Goal: Check status: Check status

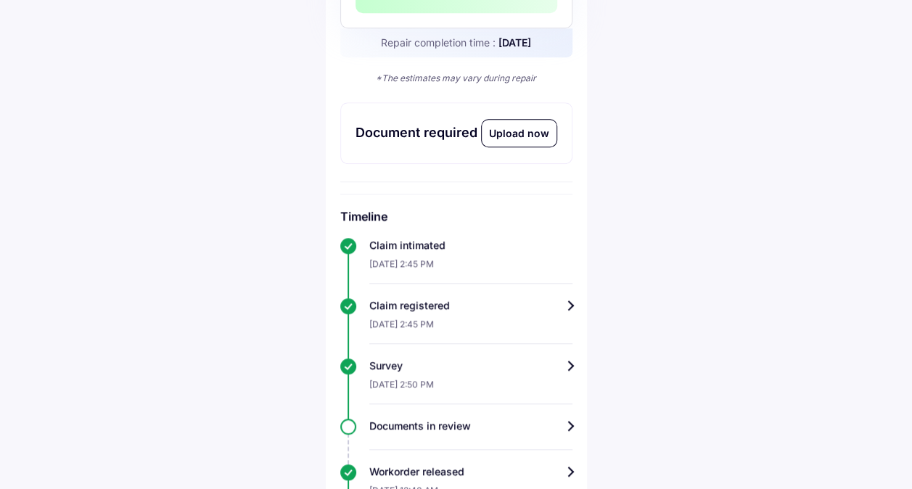
scroll to position [512, 0]
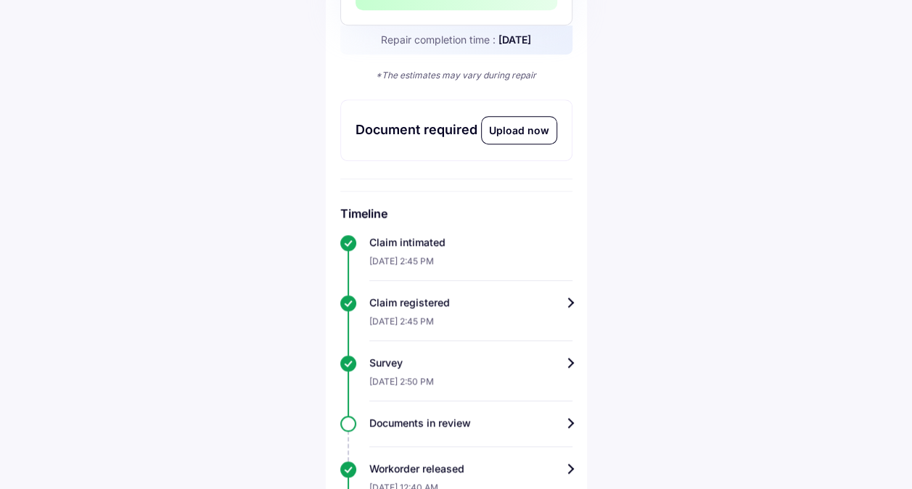
click at [563, 358] on div "Survey" at bounding box center [470, 363] width 203 height 15
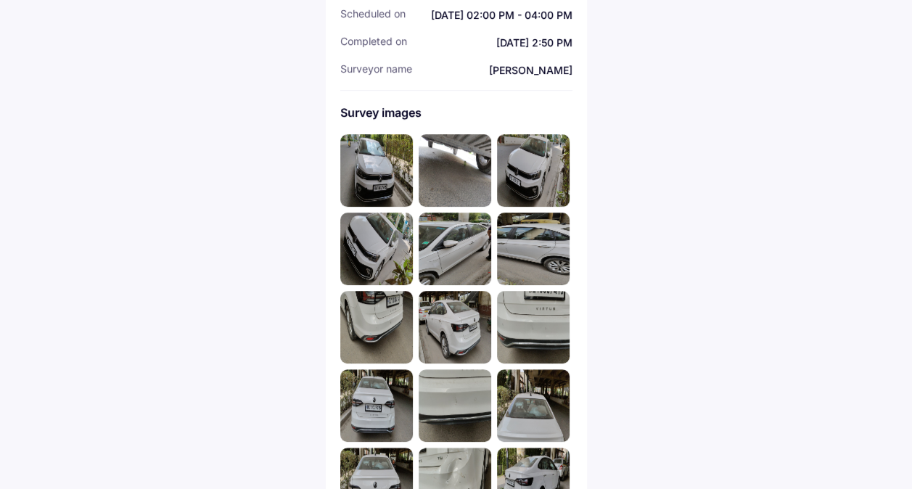
scroll to position [287, 0]
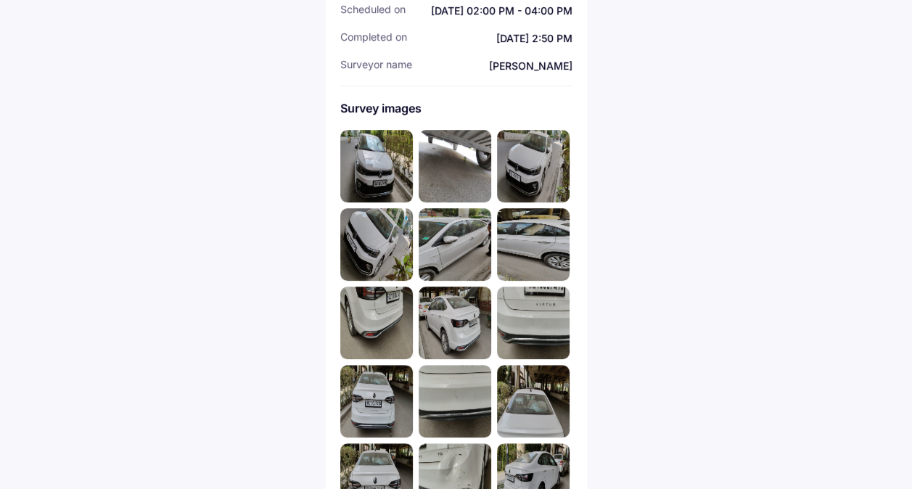
click at [381, 147] on img at bounding box center [376, 166] width 73 height 73
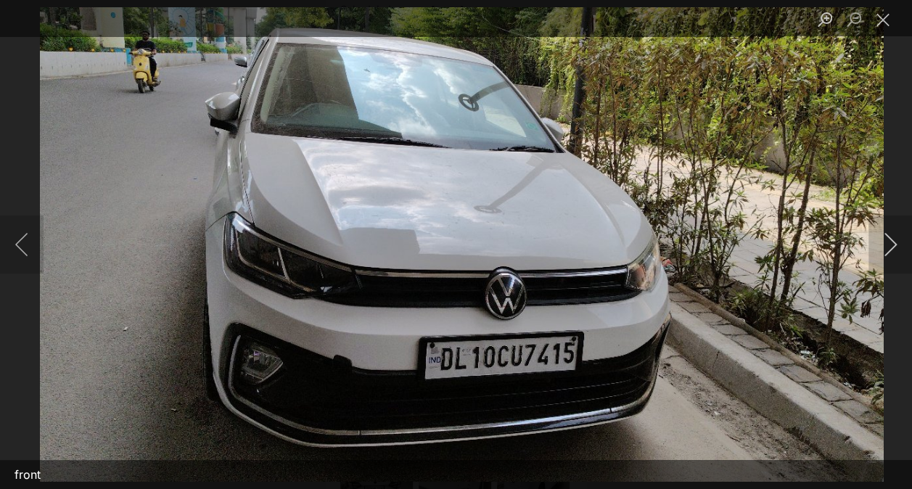
click at [908, 266] on button "Next image" at bounding box center [890, 244] width 44 height 58
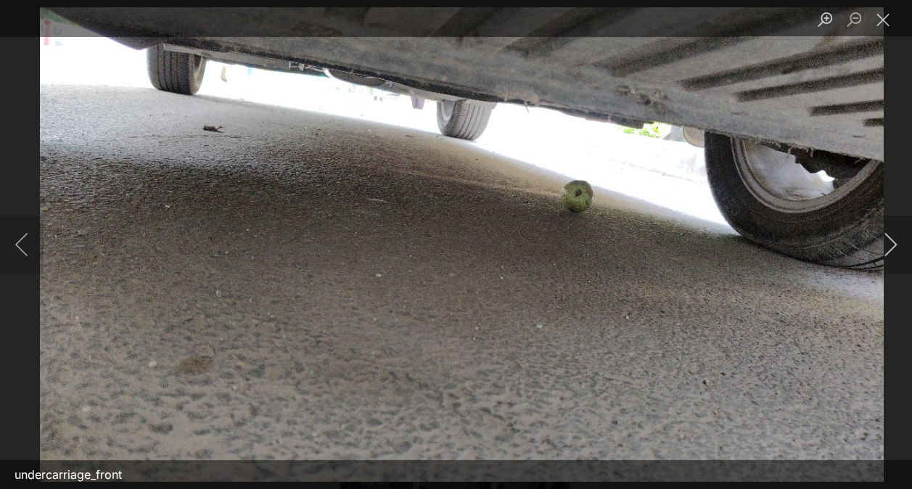
click at [895, 251] on button "Next image" at bounding box center [890, 244] width 44 height 58
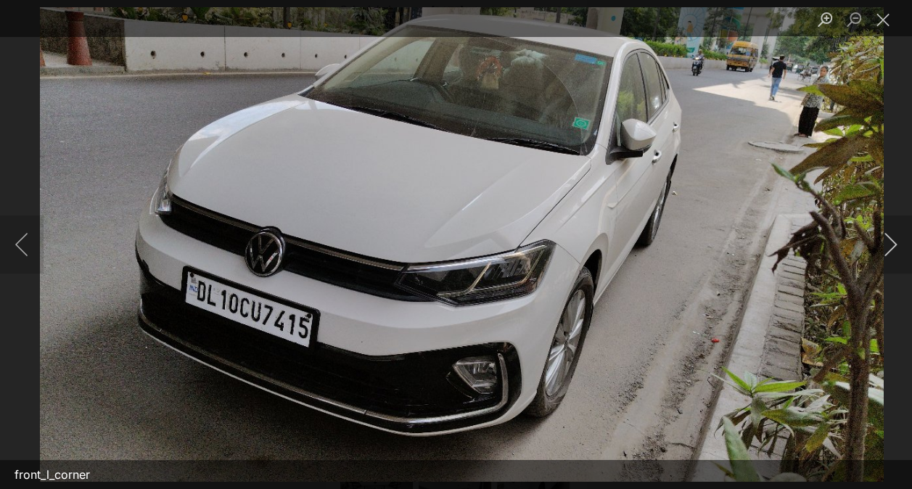
click at [895, 251] on button "Next image" at bounding box center [890, 244] width 44 height 58
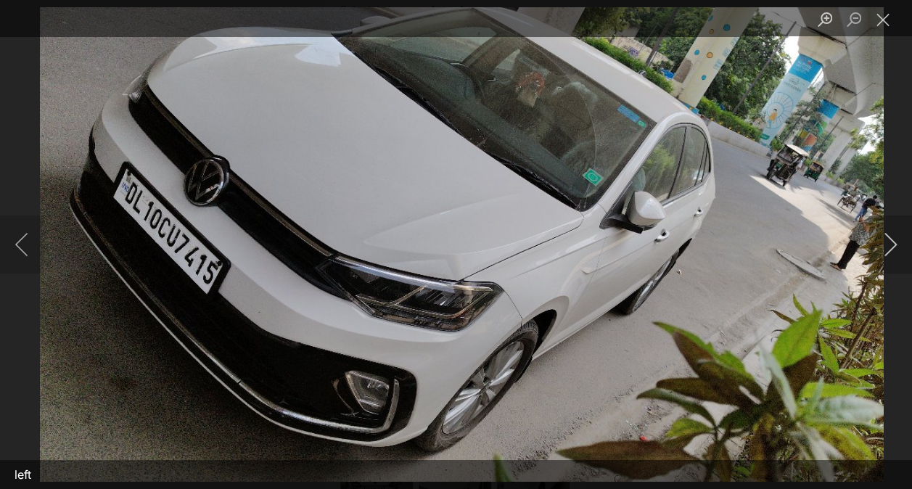
click at [895, 251] on button "Next image" at bounding box center [890, 244] width 44 height 58
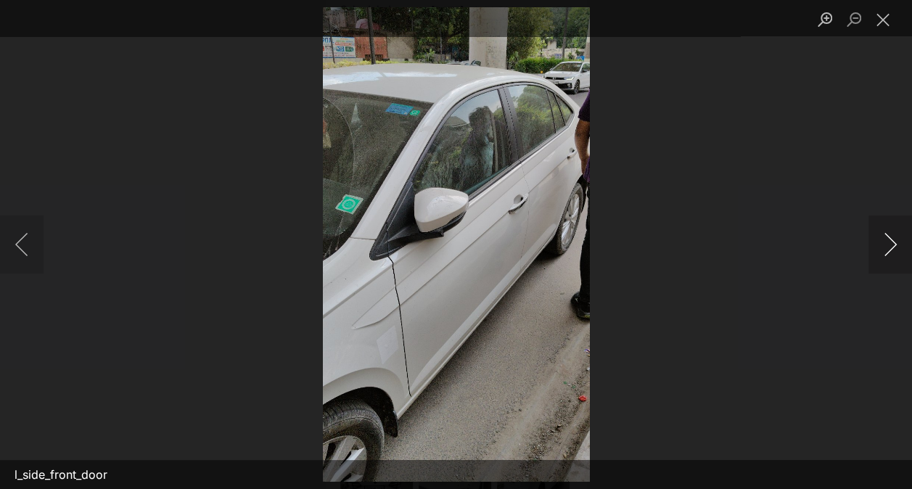
click at [895, 251] on button "Next image" at bounding box center [890, 244] width 44 height 58
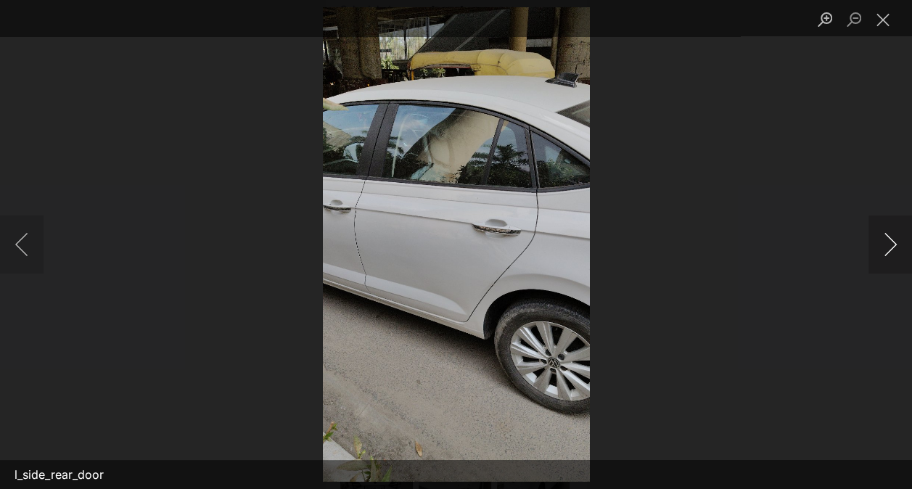
click at [895, 251] on button "Next image" at bounding box center [890, 244] width 44 height 58
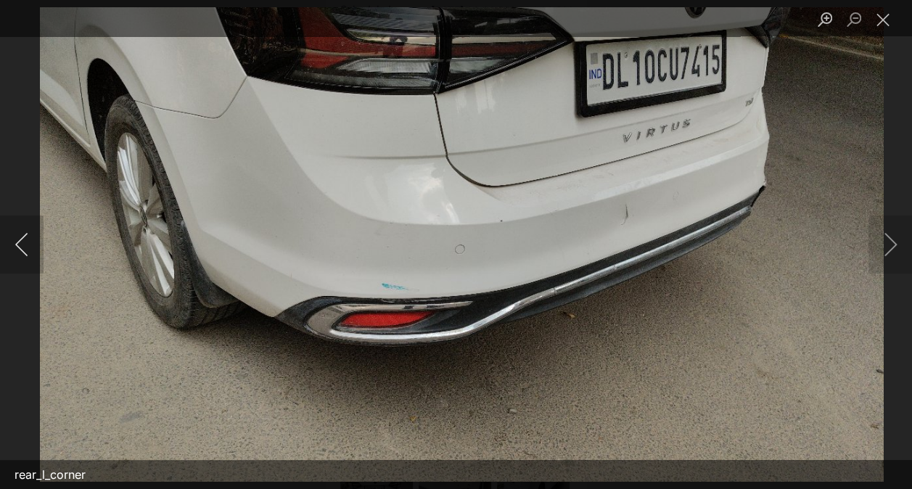
click at [4, 239] on button "Previous image" at bounding box center [22, 244] width 44 height 58
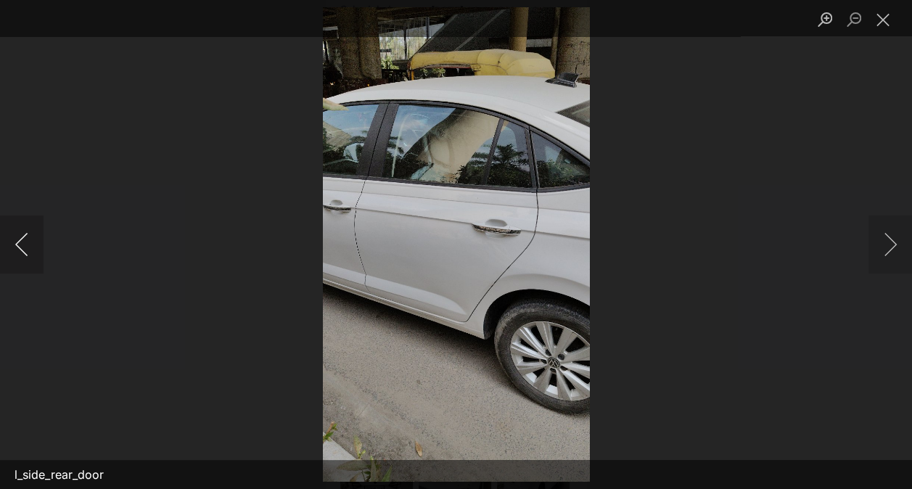
click at [4, 239] on button "Previous image" at bounding box center [22, 244] width 44 height 58
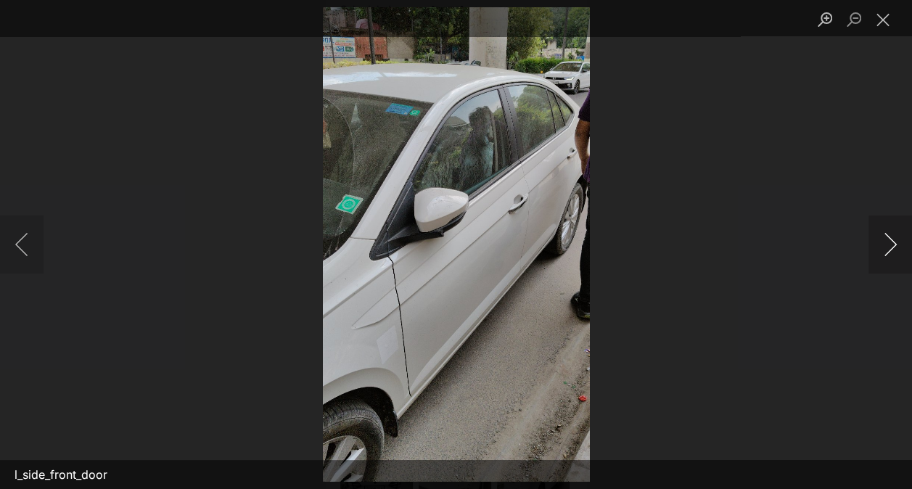
click at [882, 252] on button "Next image" at bounding box center [890, 244] width 44 height 58
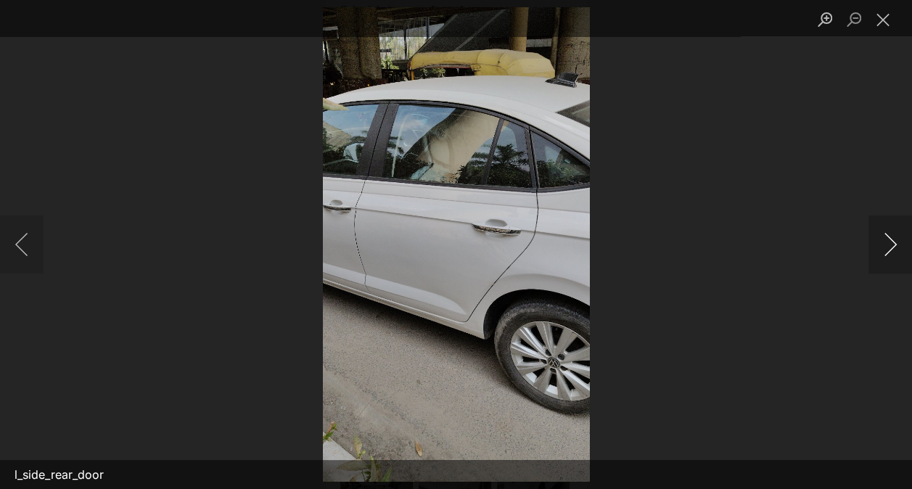
click at [882, 252] on button "Next image" at bounding box center [890, 244] width 44 height 58
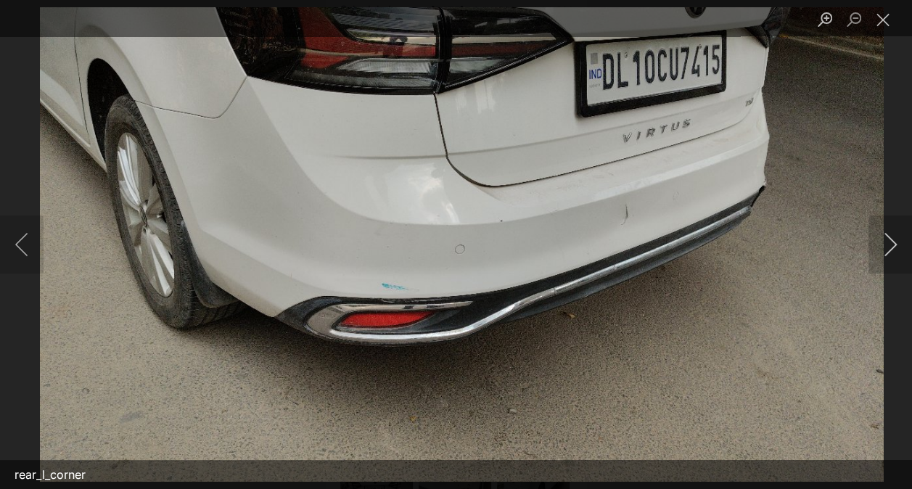
click at [882, 252] on button "Next image" at bounding box center [890, 244] width 44 height 58
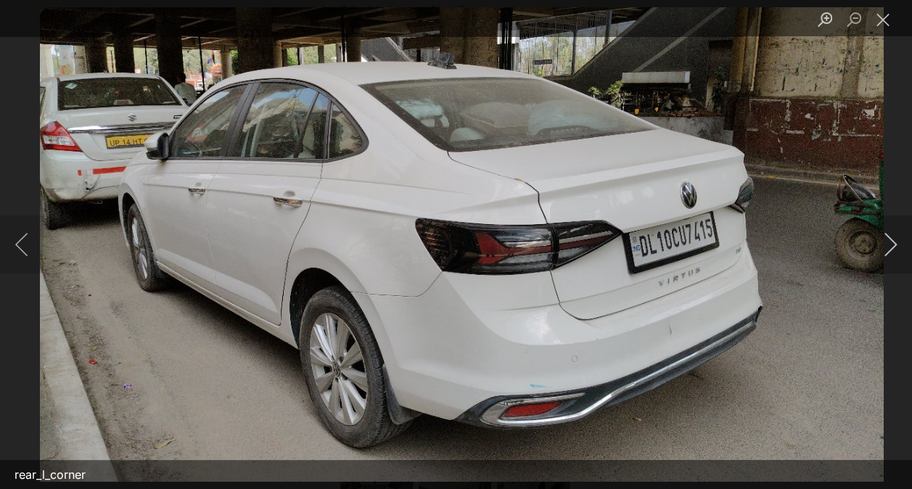
click at [882, 252] on button "Next image" at bounding box center [890, 244] width 44 height 58
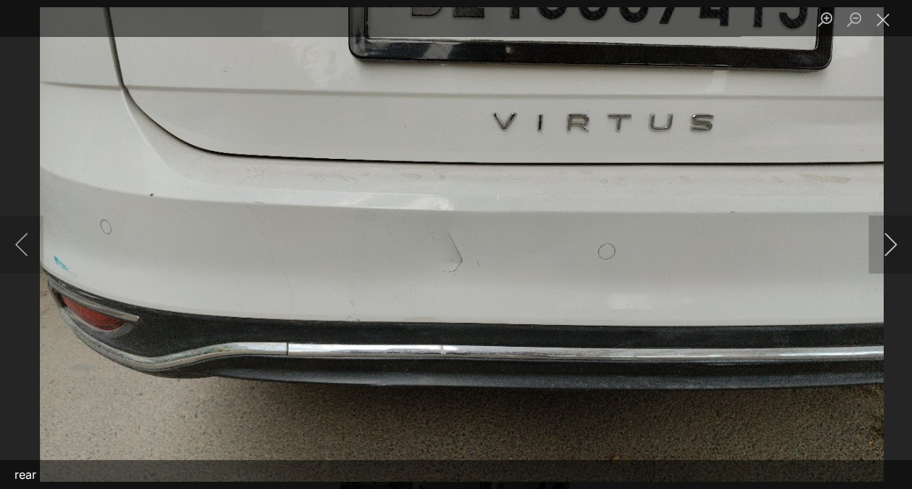
click at [882, 252] on button "Next image" at bounding box center [890, 244] width 44 height 58
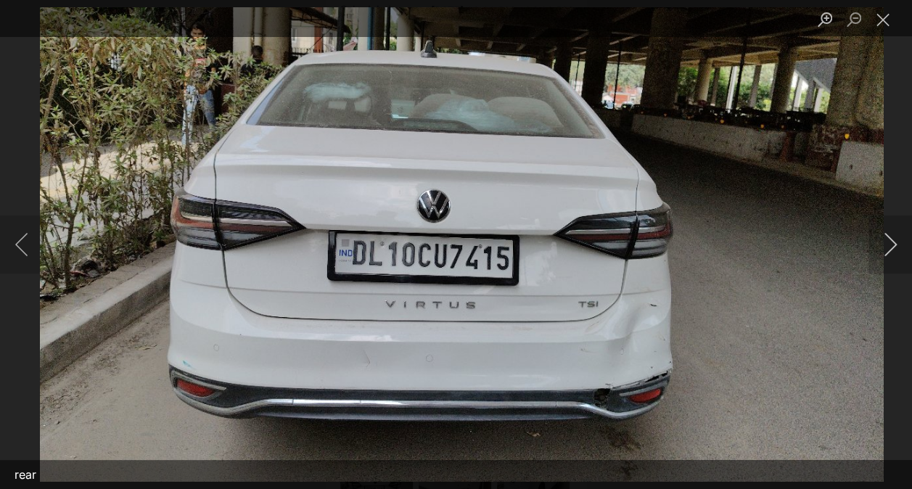
click at [882, 252] on button "Next image" at bounding box center [890, 244] width 44 height 58
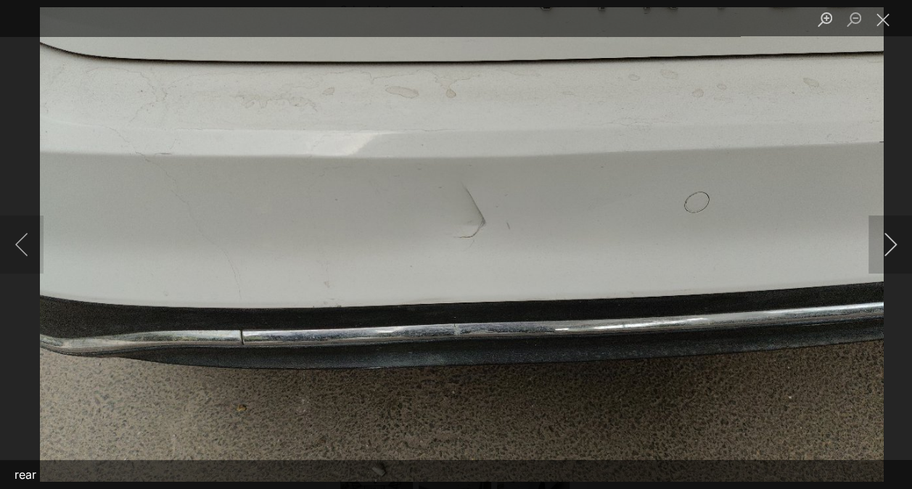
click at [882, 252] on button "Next image" at bounding box center [890, 244] width 44 height 58
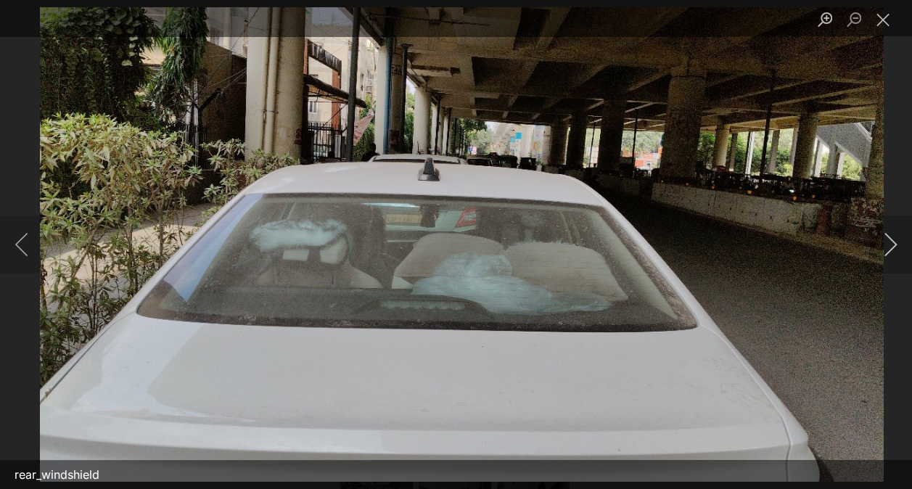
click at [882, 252] on button "Next image" at bounding box center [890, 244] width 44 height 58
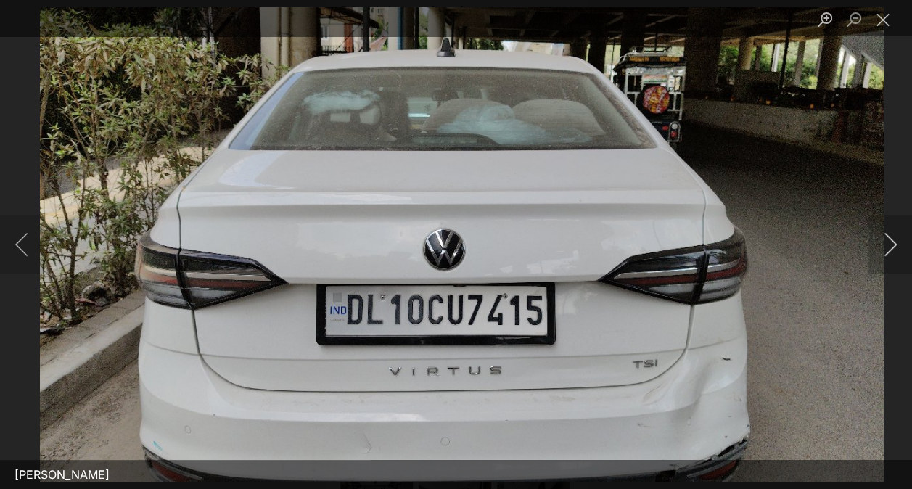
click at [882, 252] on button "Next image" at bounding box center [890, 244] width 44 height 58
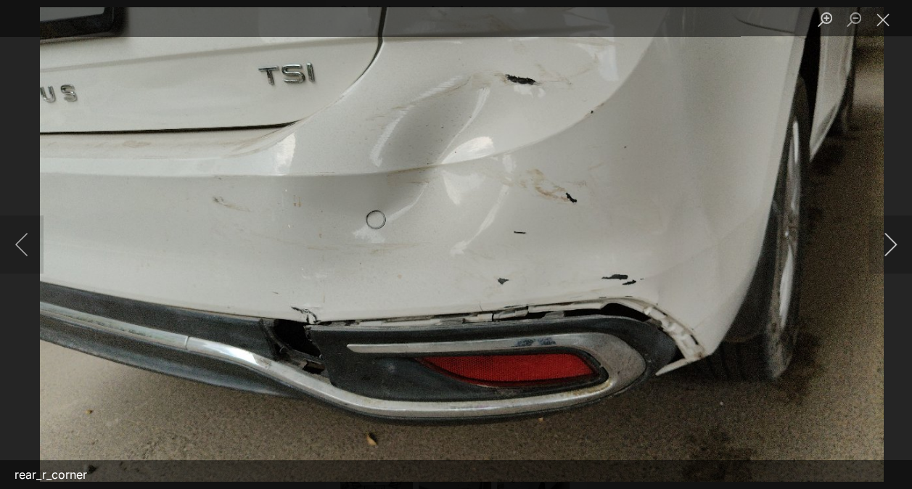
click at [882, 252] on button "Next image" at bounding box center [890, 244] width 44 height 58
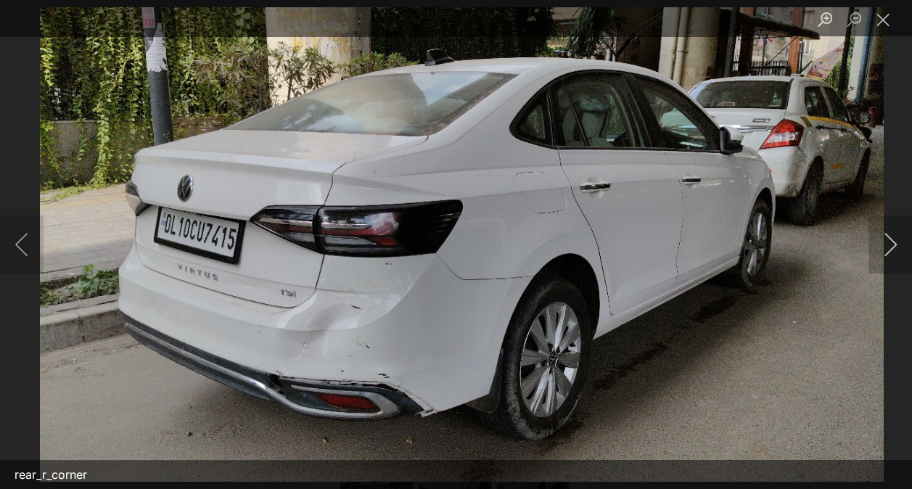
click at [882, 252] on button "Next image" at bounding box center [890, 244] width 44 height 58
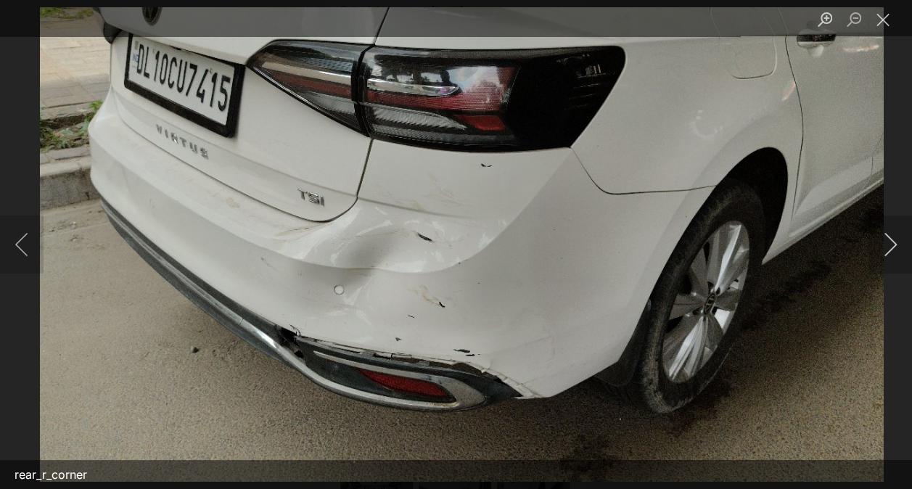
click at [882, 252] on button "Next image" at bounding box center [890, 244] width 44 height 58
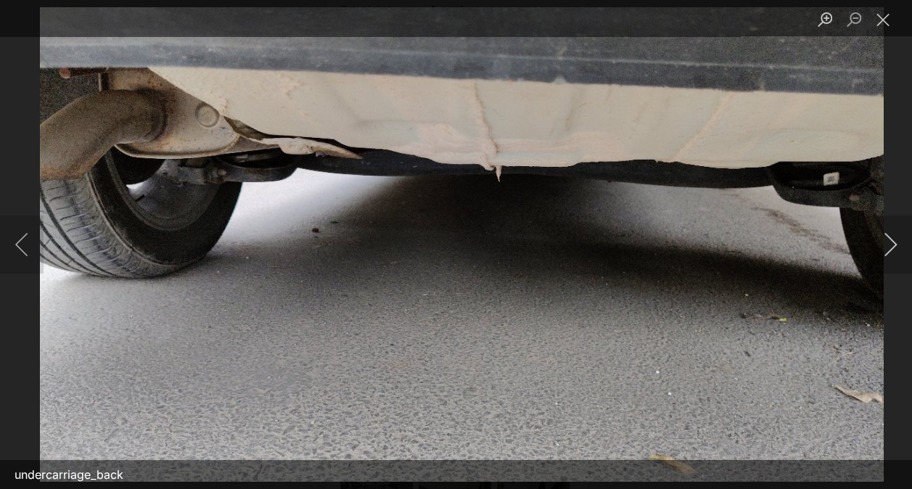
click at [882, 252] on button "Next image" at bounding box center [890, 244] width 44 height 58
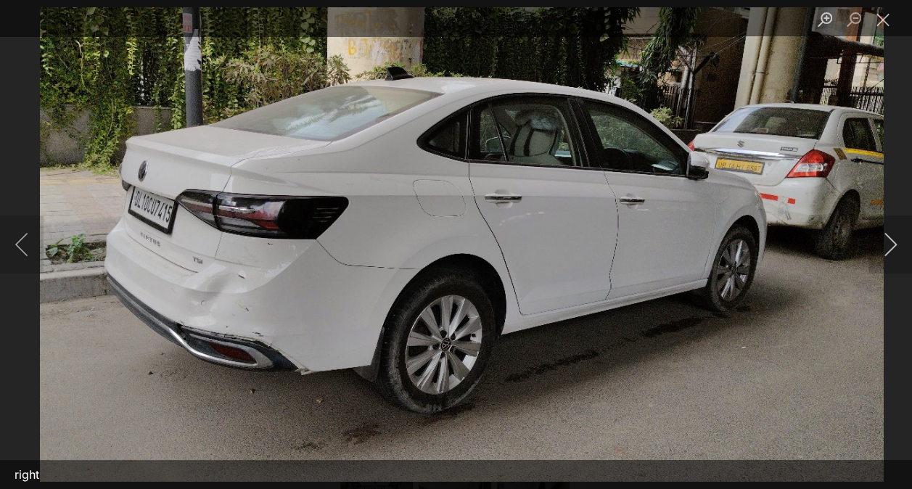
click at [882, 252] on button "Next image" at bounding box center [890, 244] width 44 height 58
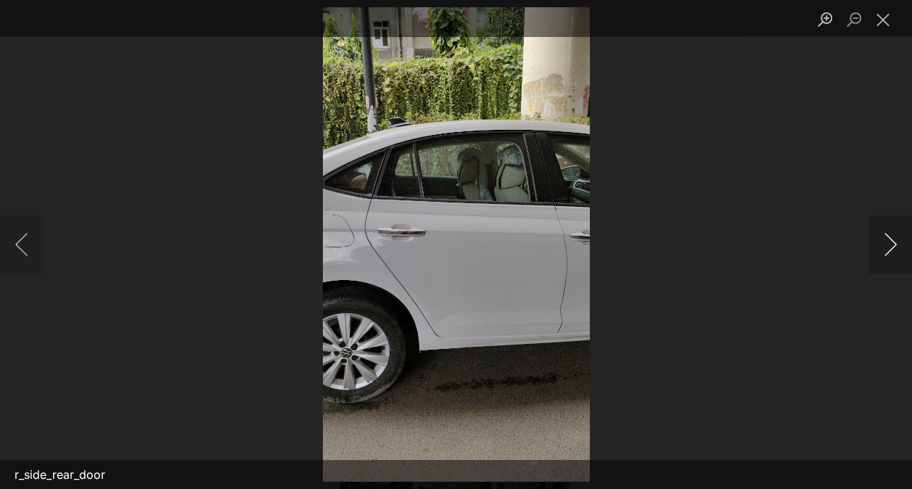
click at [882, 252] on button "Next image" at bounding box center [890, 244] width 44 height 58
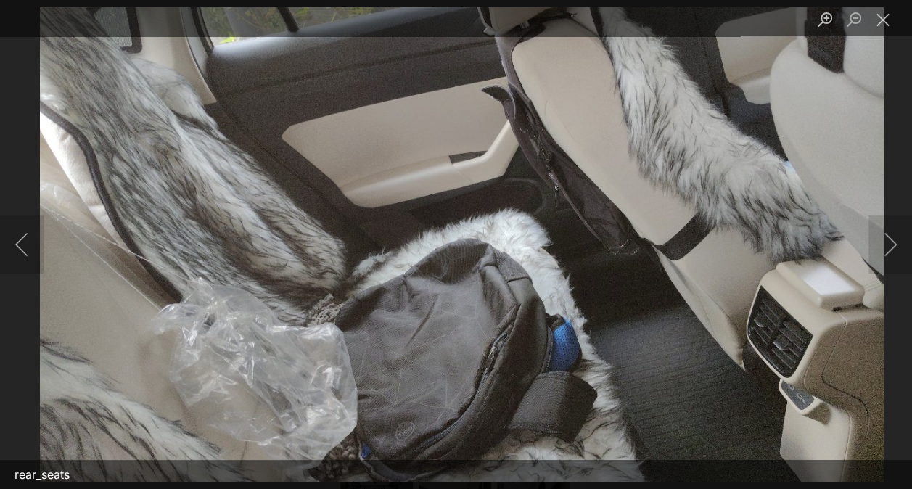
click at [628, 16] on div "Lightbox" at bounding box center [456, 18] width 912 height 36
click at [892, 250] on button "Next image" at bounding box center [890, 244] width 44 height 58
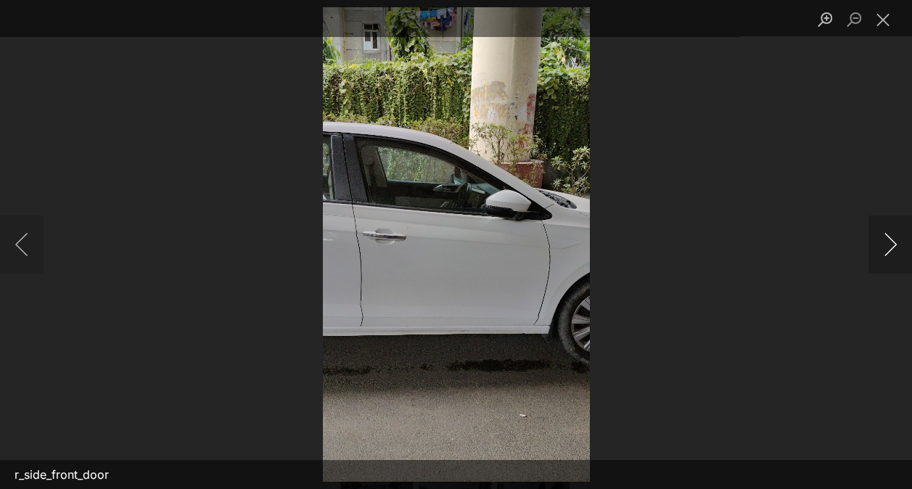
click at [892, 250] on button "Next image" at bounding box center [890, 244] width 44 height 58
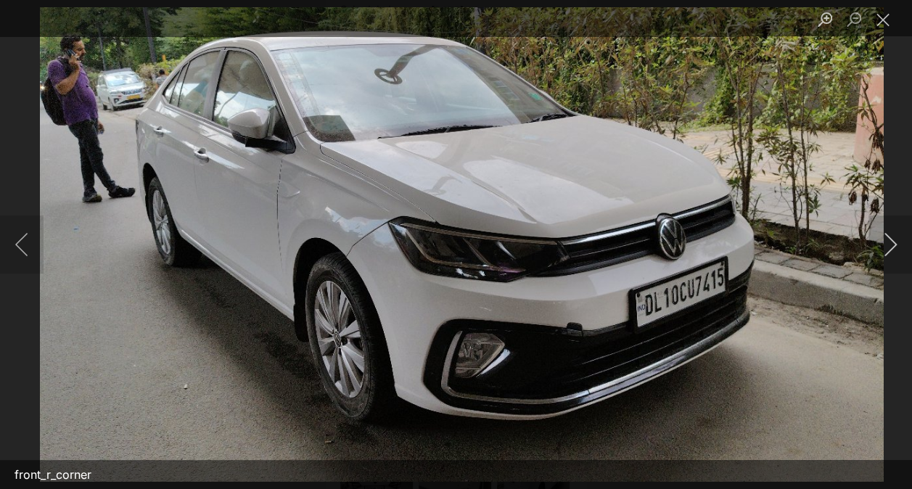
click at [892, 250] on button "Next image" at bounding box center [890, 244] width 44 height 58
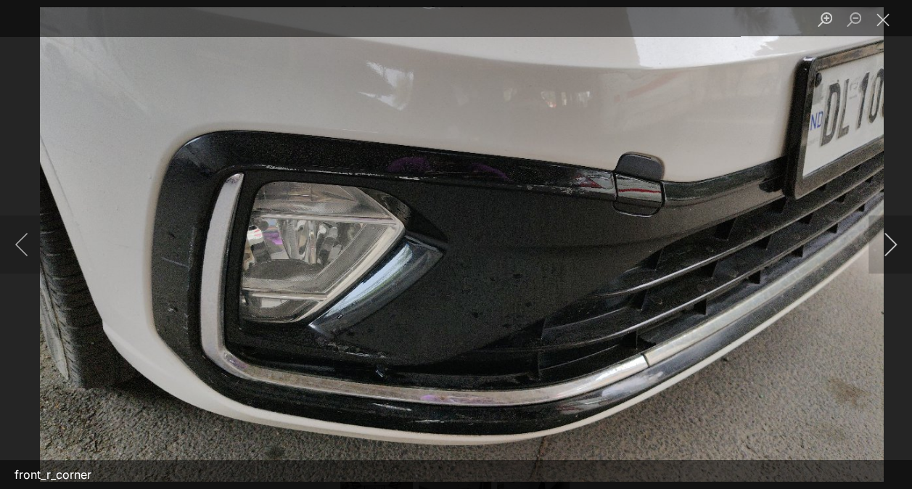
click at [892, 250] on button "Next image" at bounding box center [890, 244] width 44 height 58
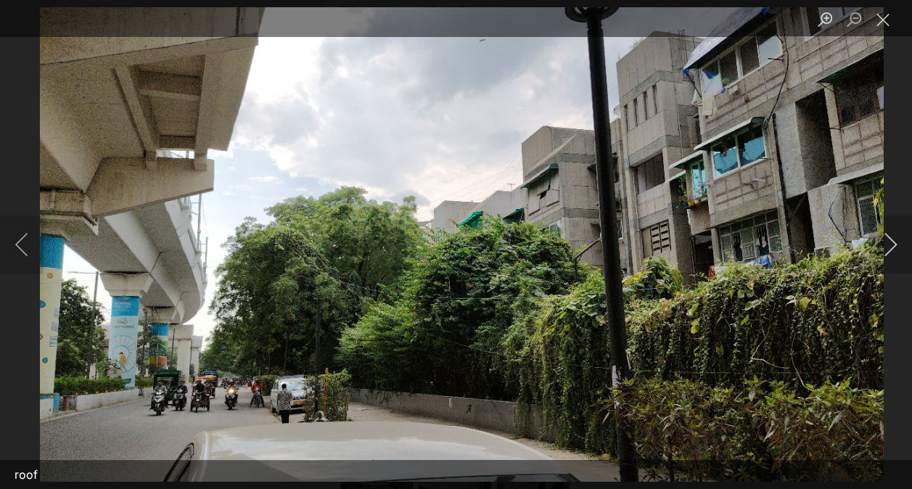
click at [892, 250] on button "Next image" at bounding box center [890, 244] width 44 height 58
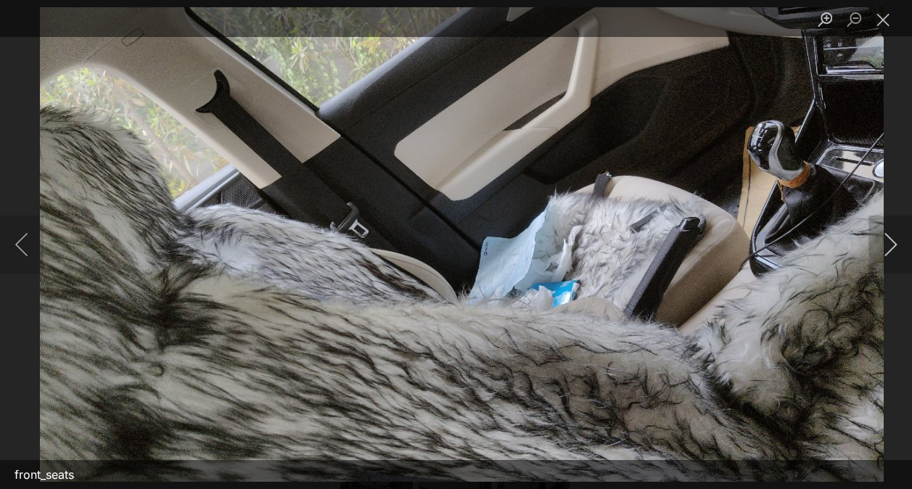
click at [892, 250] on button "Next image" at bounding box center [890, 244] width 44 height 58
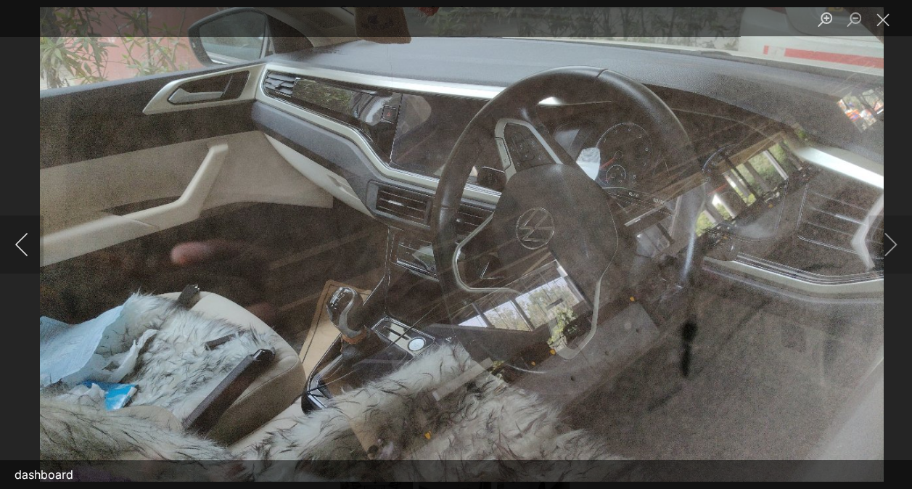
click at [19, 239] on button "Previous image" at bounding box center [22, 244] width 44 height 58
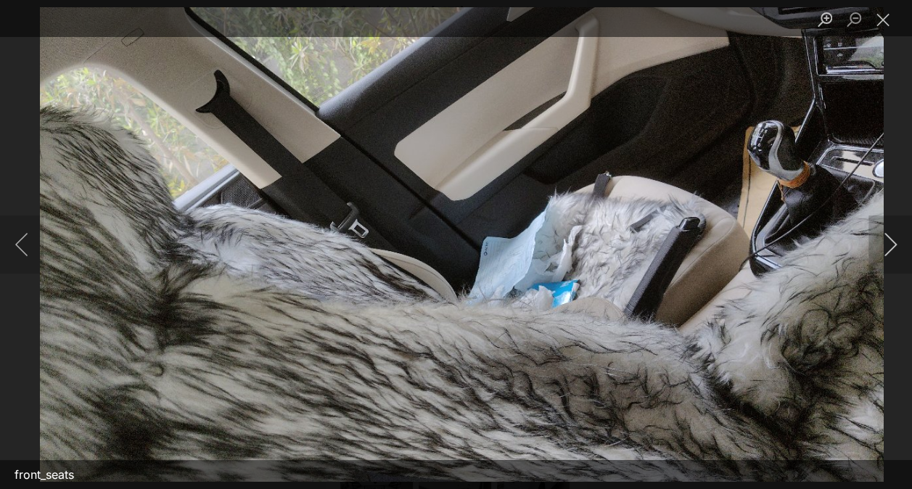
click at [897, 241] on button "Next image" at bounding box center [890, 244] width 44 height 58
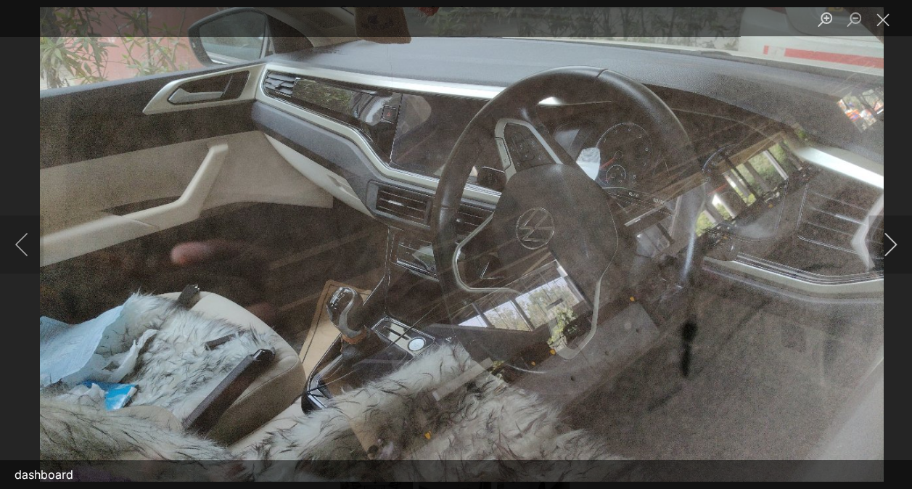
click at [879, 251] on button "Next image" at bounding box center [890, 244] width 44 height 58
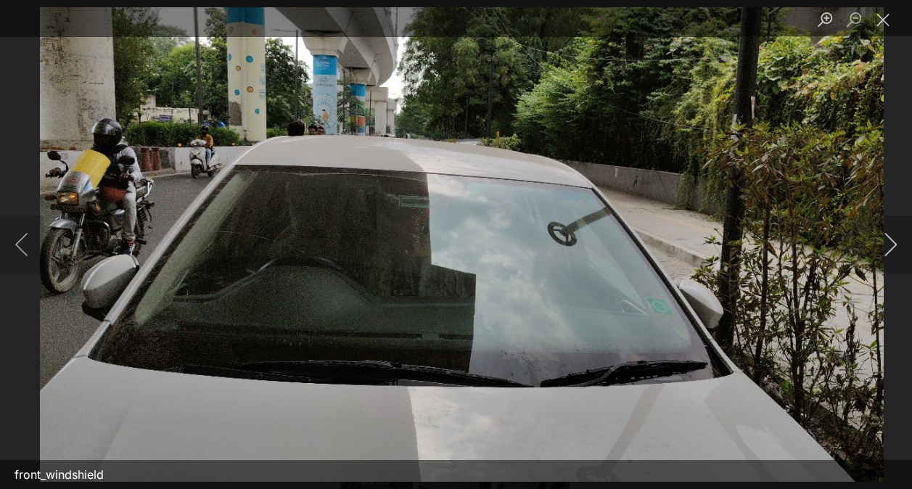
click at [879, 251] on button "Next image" at bounding box center [890, 244] width 44 height 58
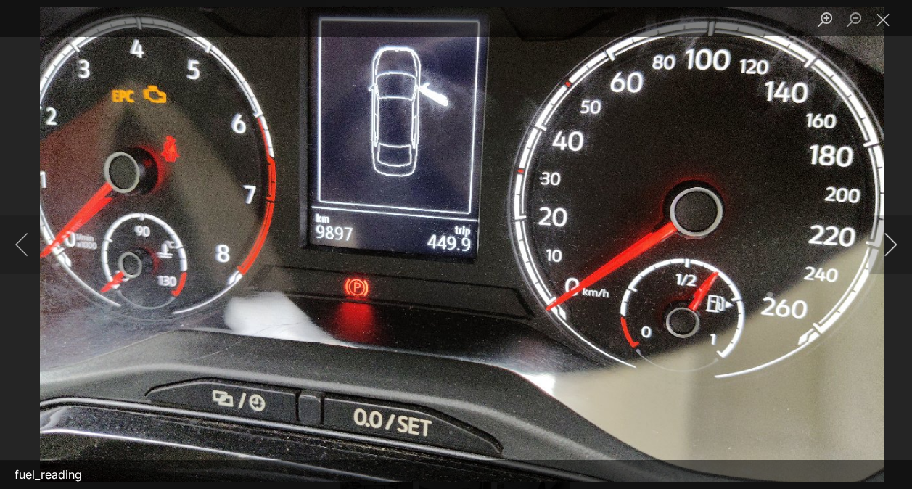
click at [879, 251] on button "Next image" at bounding box center [890, 244] width 44 height 58
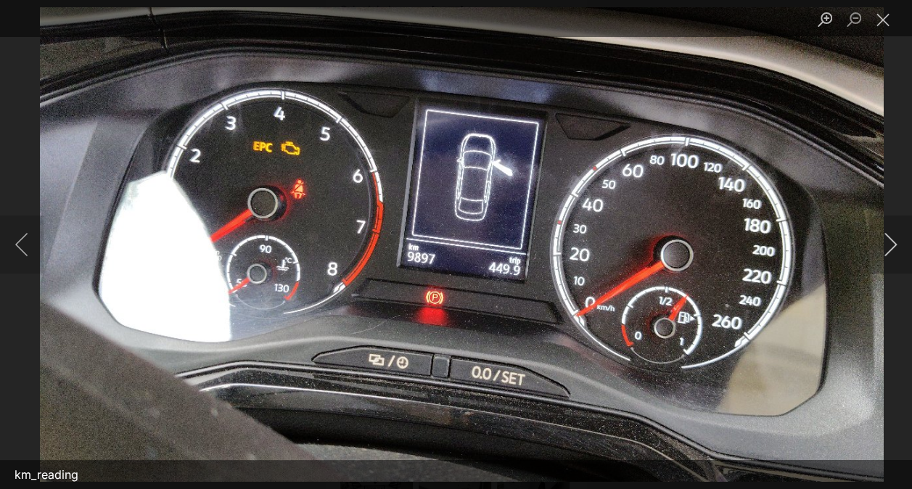
click at [879, 251] on button "Next image" at bounding box center [890, 244] width 44 height 58
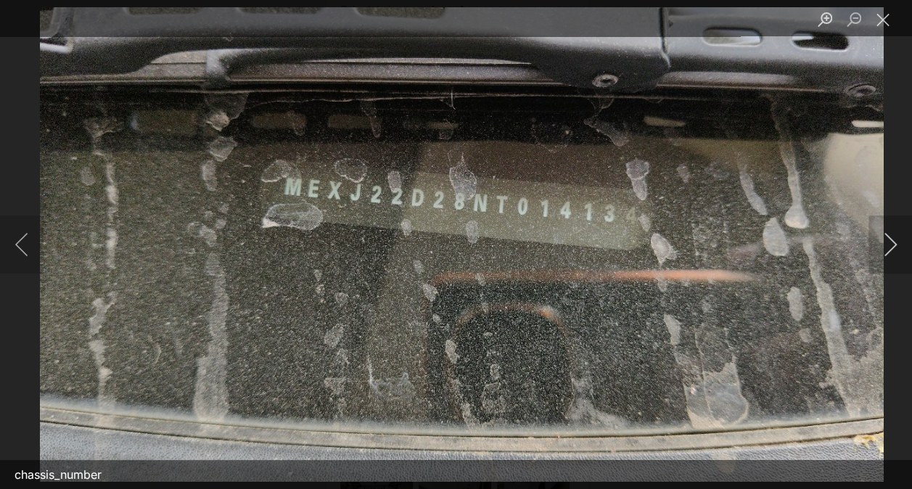
click at [879, 251] on button "Next image" at bounding box center [890, 244] width 44 height 58
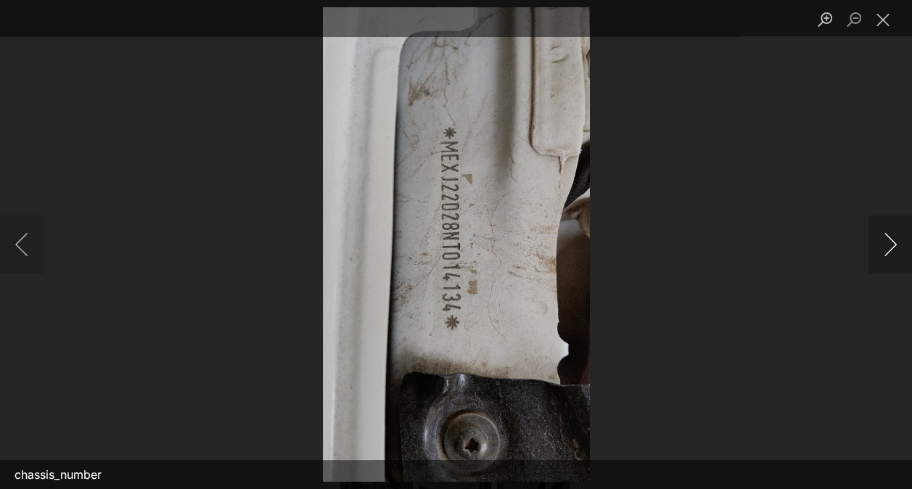
click at [879, 251] on button "Next image" at bounding box center [890, 244] width 44 height 58
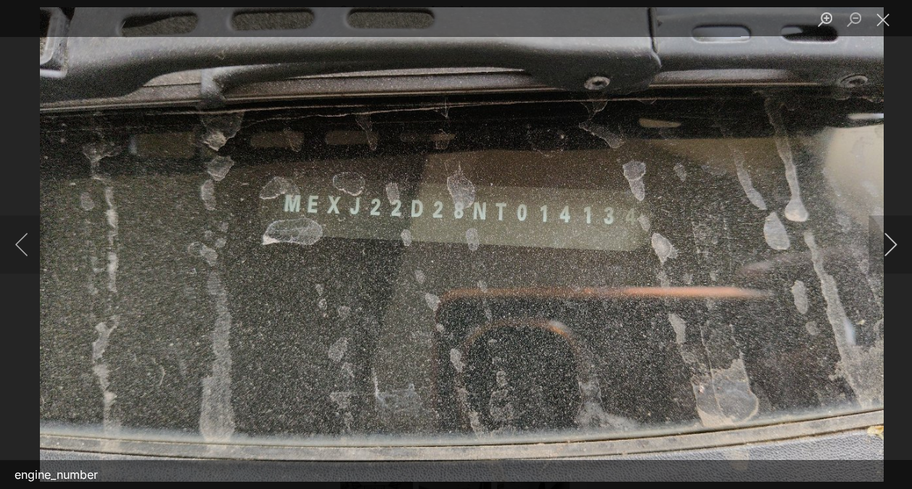
click at [879, 251] on button "Next image" at bounding box center [890, 244] width 44 height 58
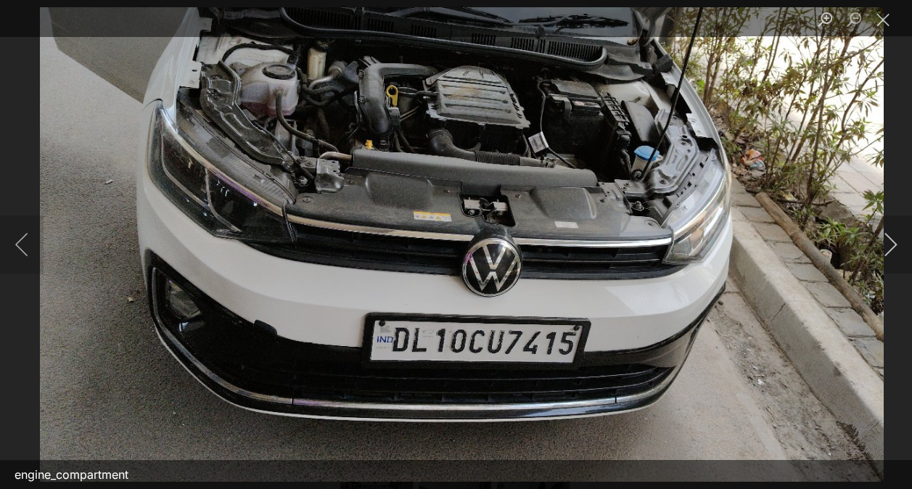
click at [879, 251] on button "Next image" at bounding box center [890, 244] width 44 height 58
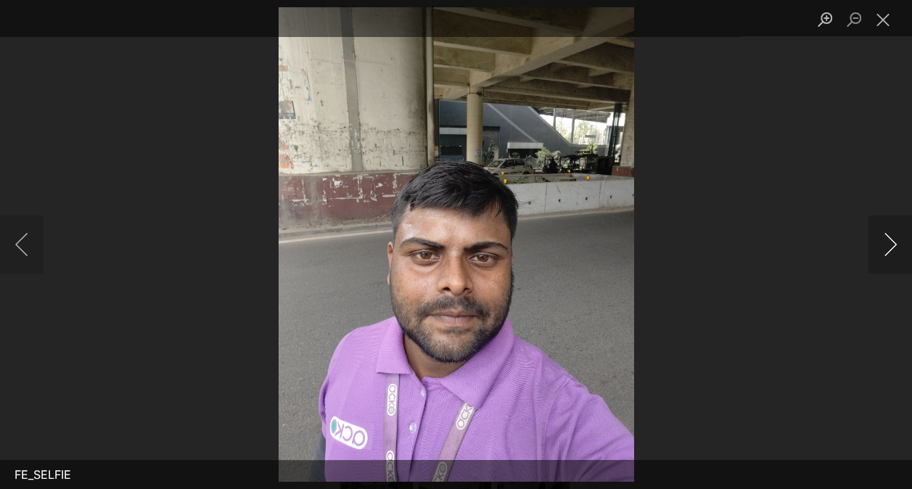
click at [879, 251] on button "Next image" at bounding box center [890, 244] width 44 height 58
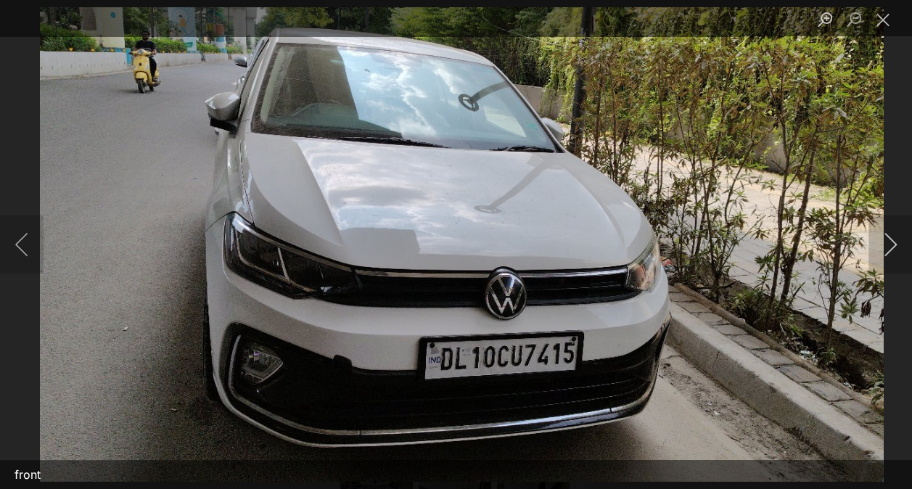
click at [879, 251] on button "Next image" at bounding box center [890, 244] width 44 height 58
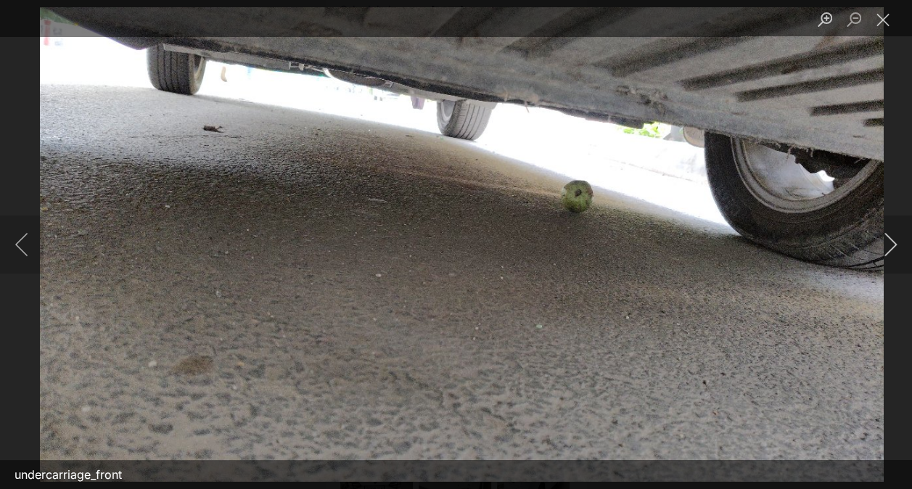
click at [879, 251] on button "Next image" at bounding box center [890, 244] width 44 height 58
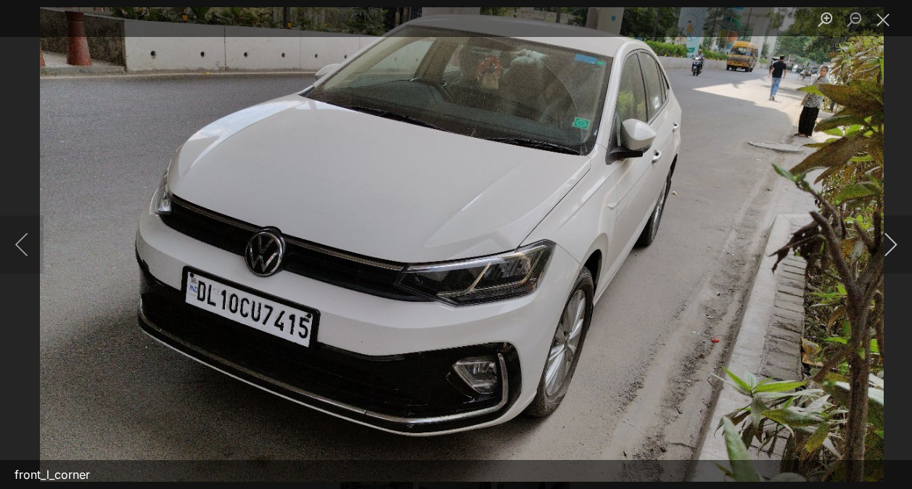
click at [879, 251] on button "Next image" at bounding box center [890, 244] width 44 height 58
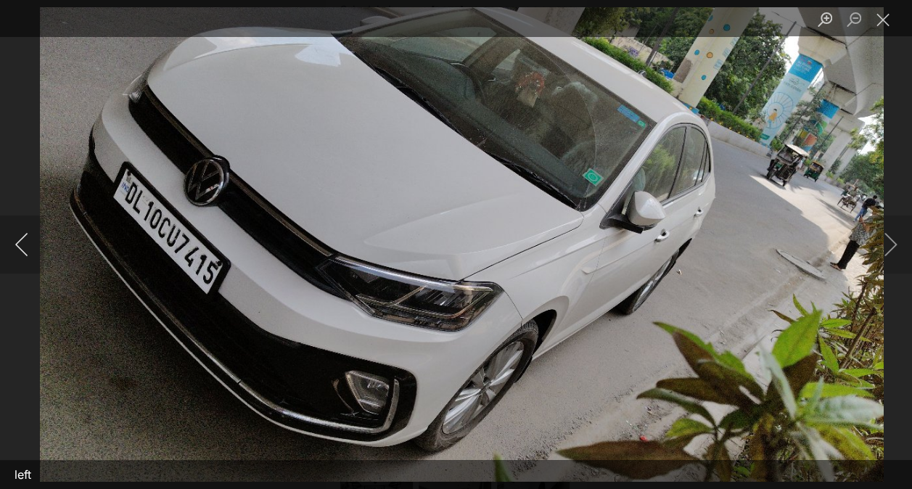
click at [4, 236] on button "Previous image" at bounding box center [22, 244] width 44 height 58
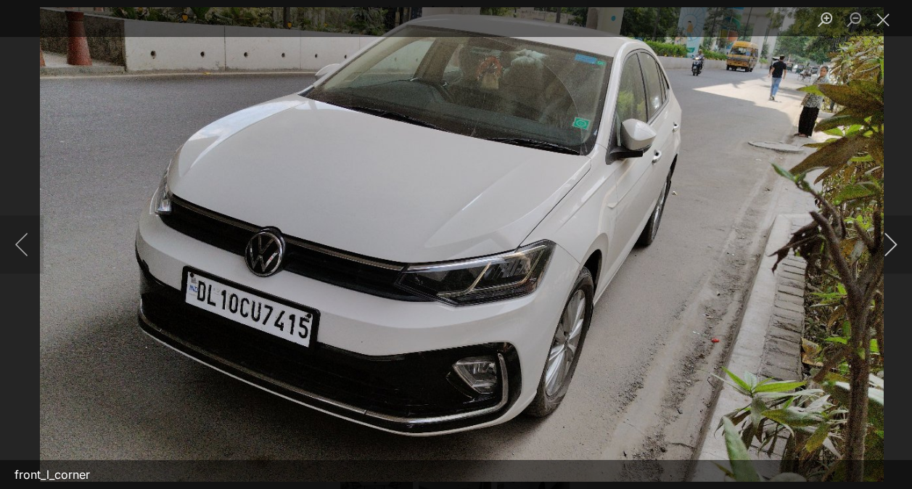
click at [884, 266] on button "Next image" at bounding box center [890, 244] width 44 height 58
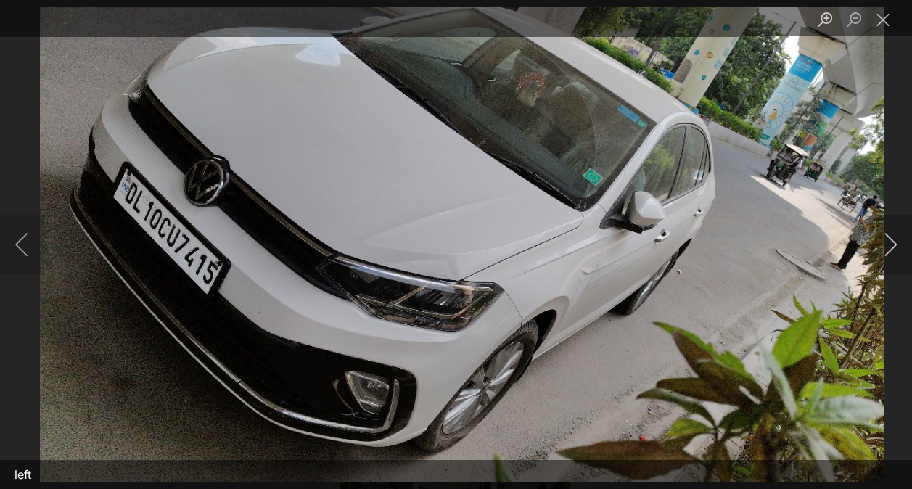
click at [884, 266] on button "Next image" at bounding box center [890, 244] width 44 height 58
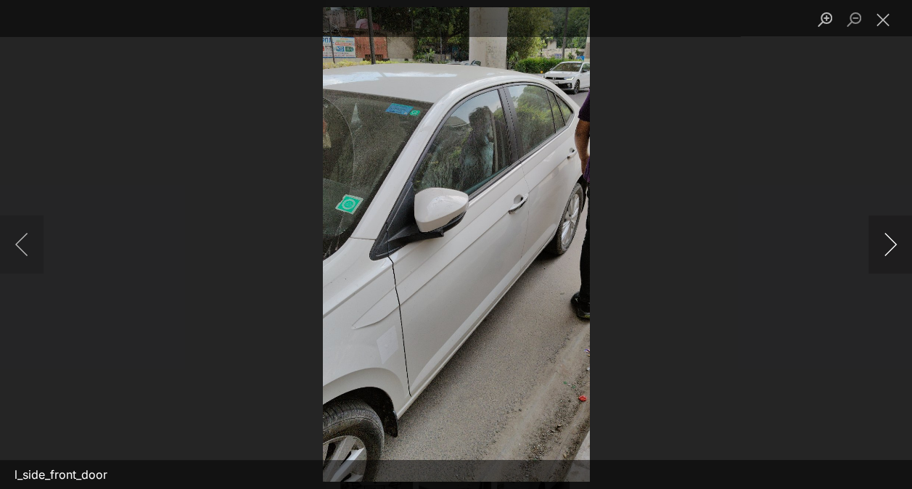
click at [884, 266] on button "Next image" at bounding box center [890, 244] width 44 height 58
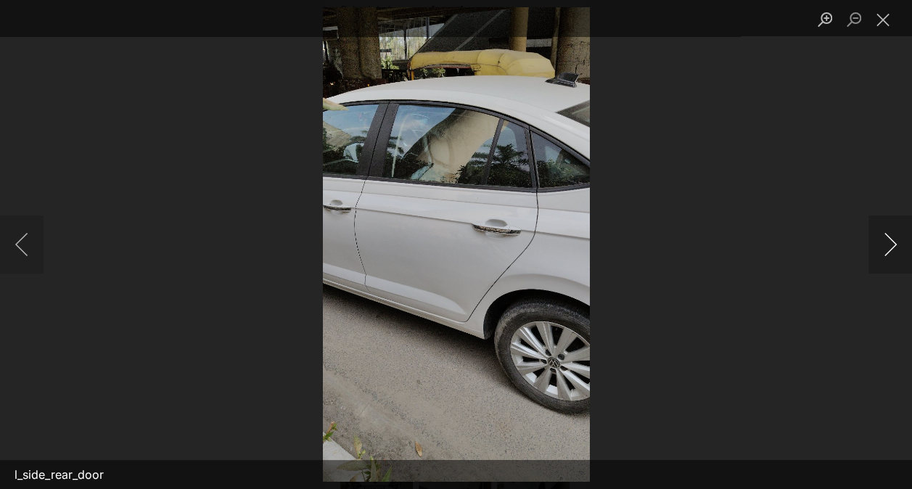
click at [884, 266] on button "Next image" at bounding box center [890, 244] width 44 height 58
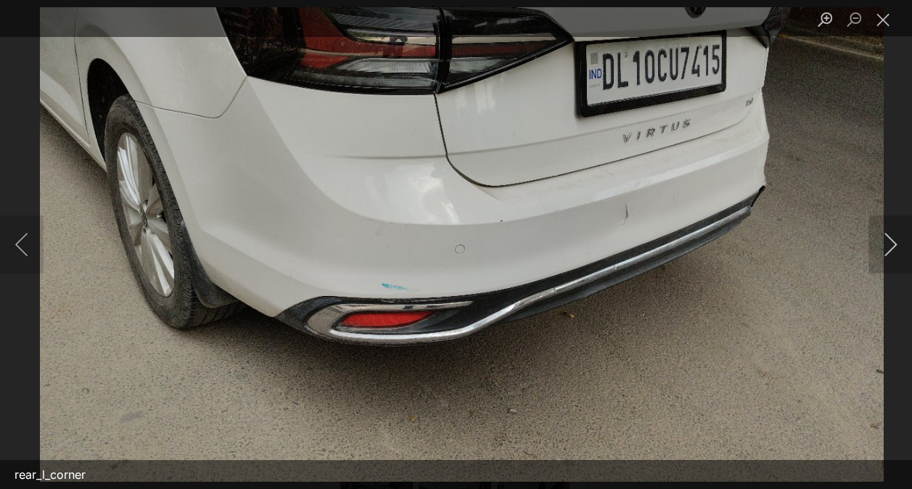
click at [884, 266] on button "Next image" at bounding box center [890, 244] width 44 height 58
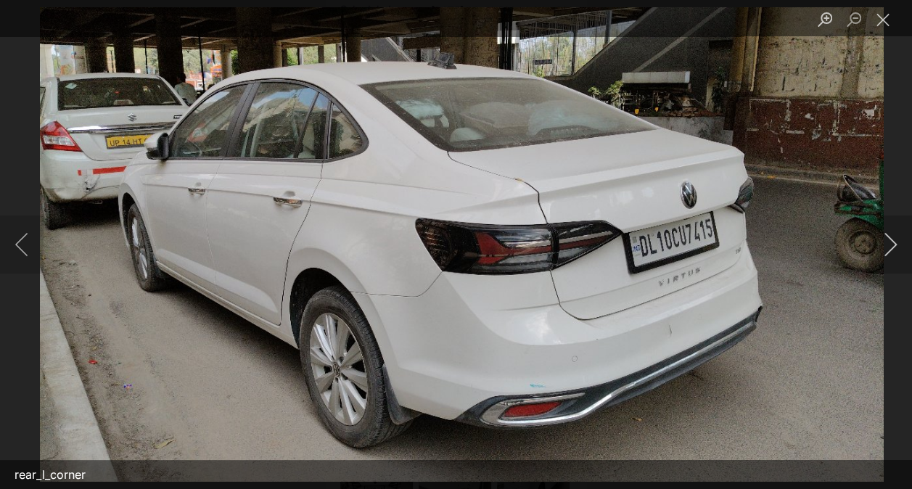
click at [884, 266] on button "Next image" at bounding box center [890, 244] width 44 height 58
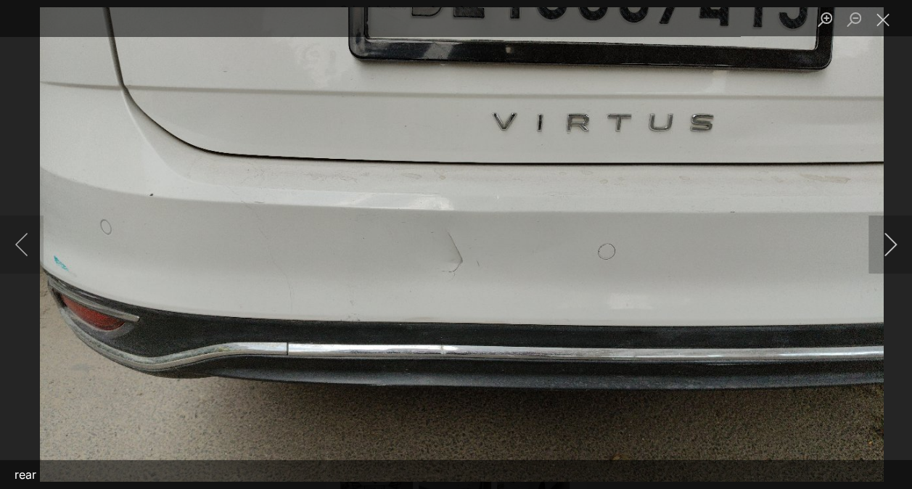
click at [884, 266] on button "Next image" at bounding box center [890, 244] width 44 height 58
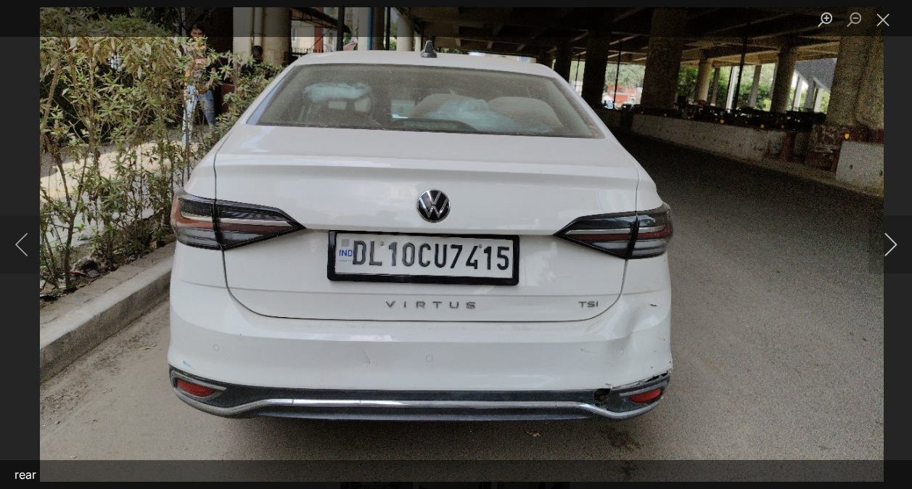
click at [884, 266] on button "Next image" at bounding box center [890, 244] width 44 height 58
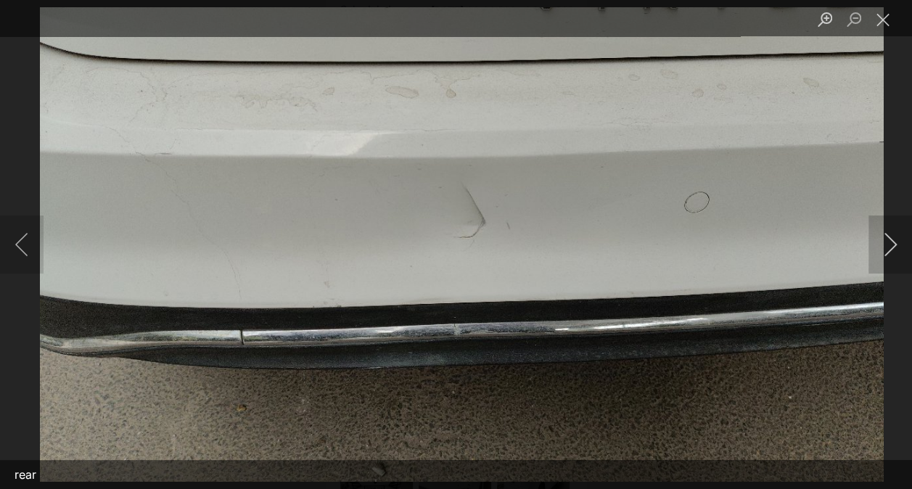
click at [884, 266] on button "Next image" at bounding box center [890, 244] width 44 height 58
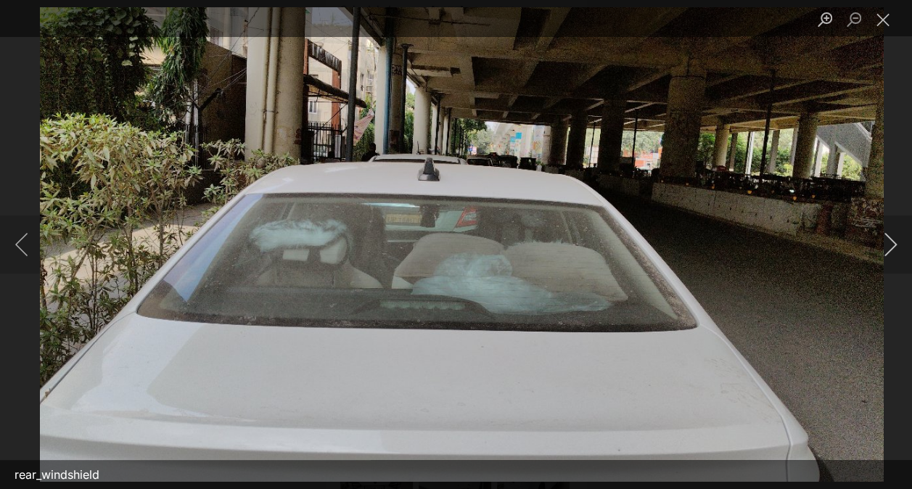
click at [884, 266] on button "Next image" at bounding box center [890, 244] width 44 height 58
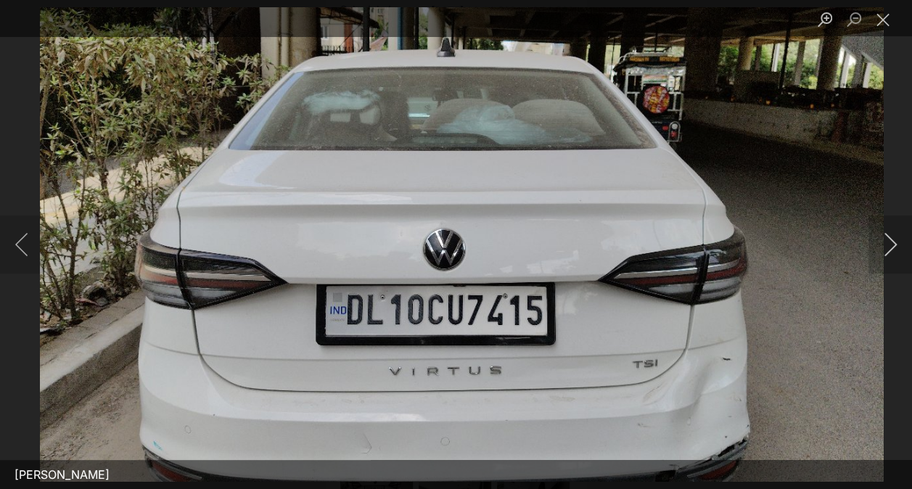
click at [884, 266] on button "Next image" at bounding box center [890, 244] width 44 height 58
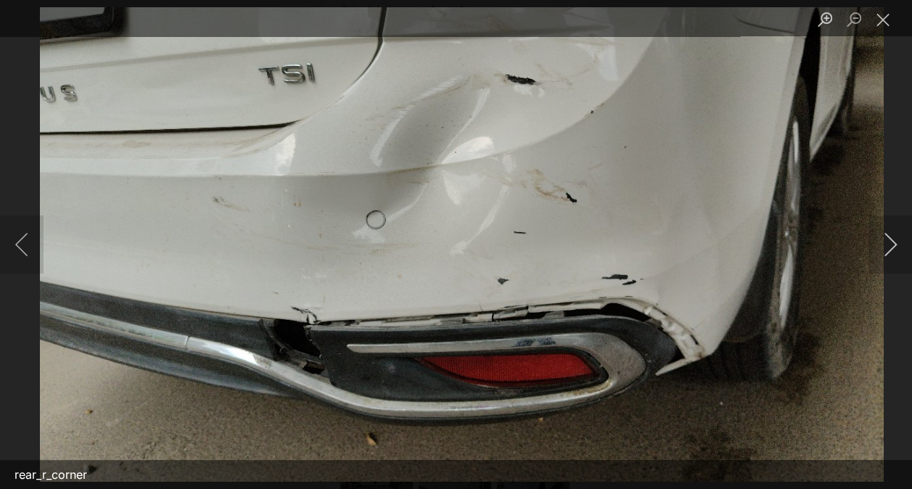
click at [884, 266] on button "Next image" at bounding box center [890, 244] width 44 height 58
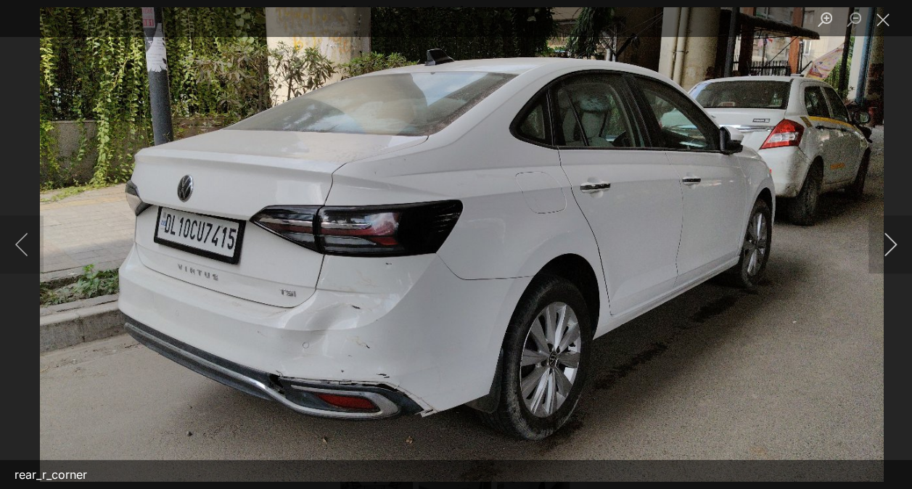
click at [884, 266] on button "Next image" at bounding box center [890, 244] width 44 height 58
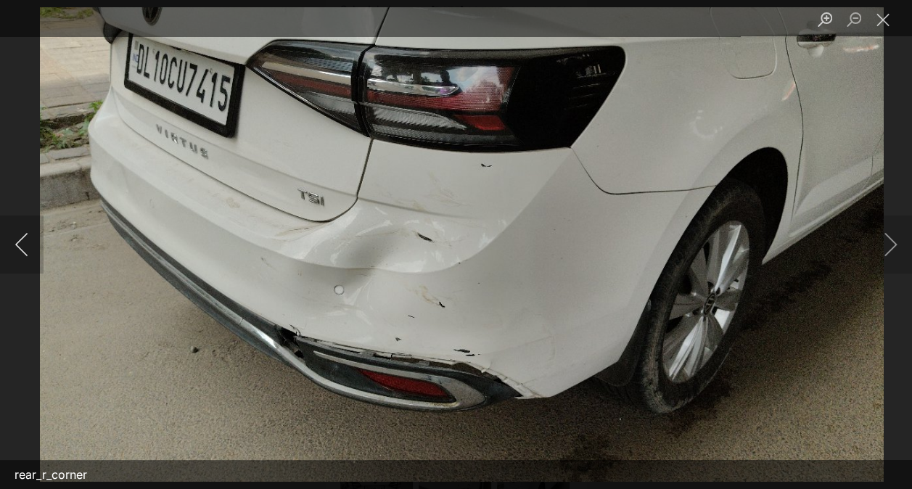
click at [18, 253] on button "Previous image" at bounding box center [22, 244] width 44 height 58
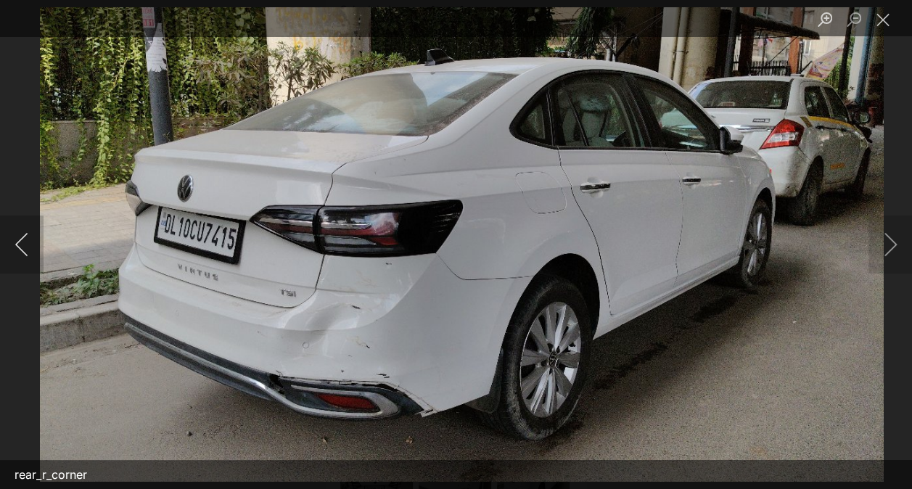
click at [19, 258] on button "Previous image" at bounding box center [22, 244] width 44 height 58
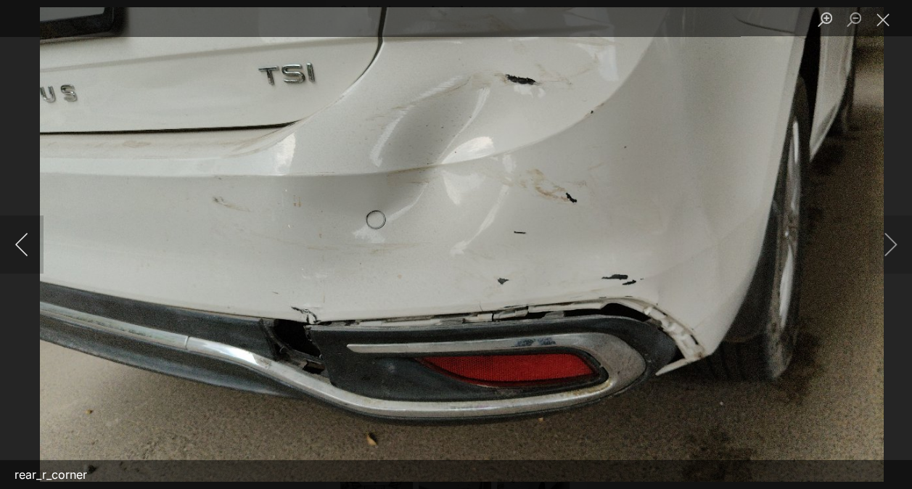
click at [19, 258] on button "Previous image" at bounding box center [22, 244] width 44 height 58
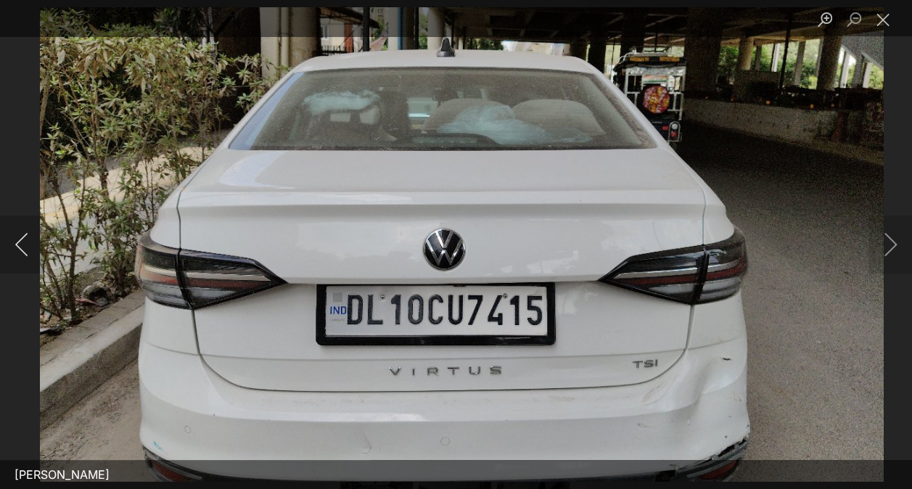
click at [19, 258] on button "Previous image" at bounding box center [22, 244] width 44 height 58
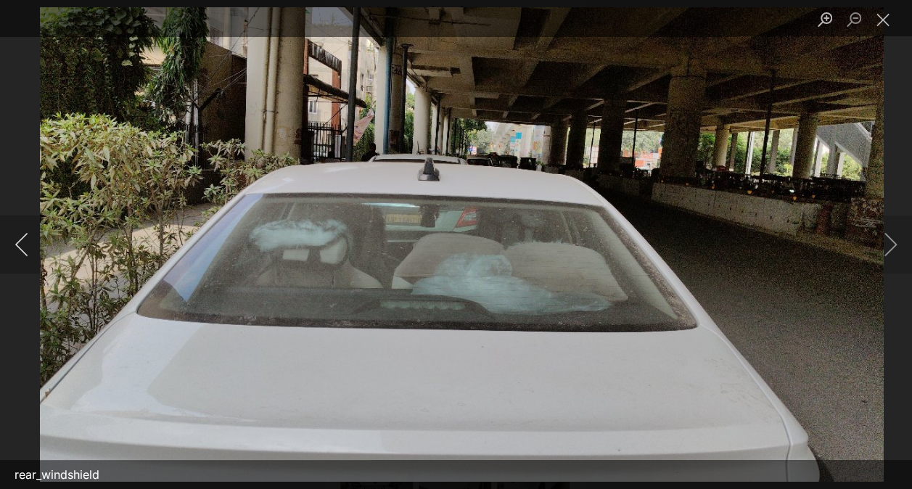
click at [19, 258] on button "Previous image" at bounding box center [22, 244] width 44 height 58
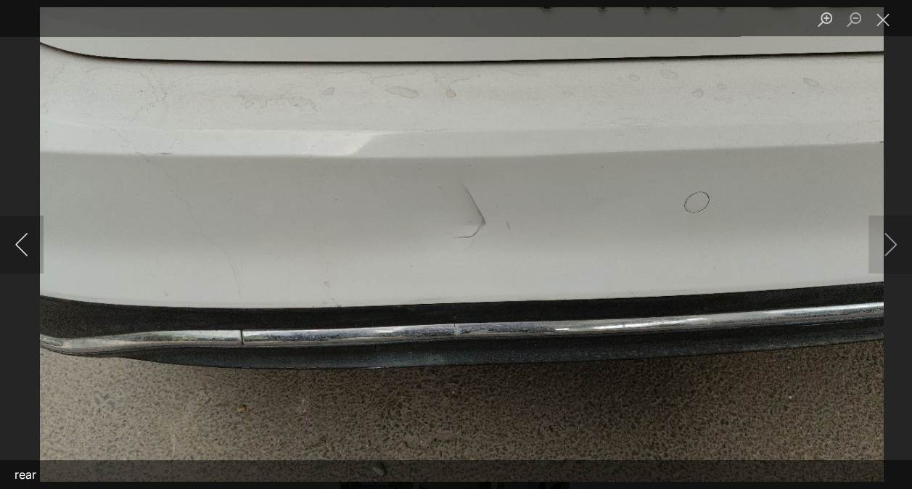
click at [19, 258] on button "Previous image" at bounding box center [22, 244] width 44 height 58
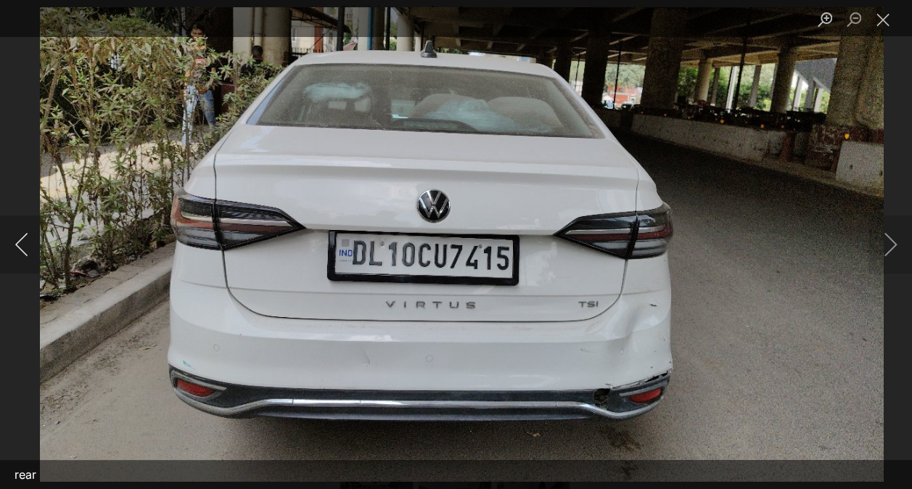
click at [19, 258] on button "Previous image" at bounding box center [22, 244] width 44 height 58
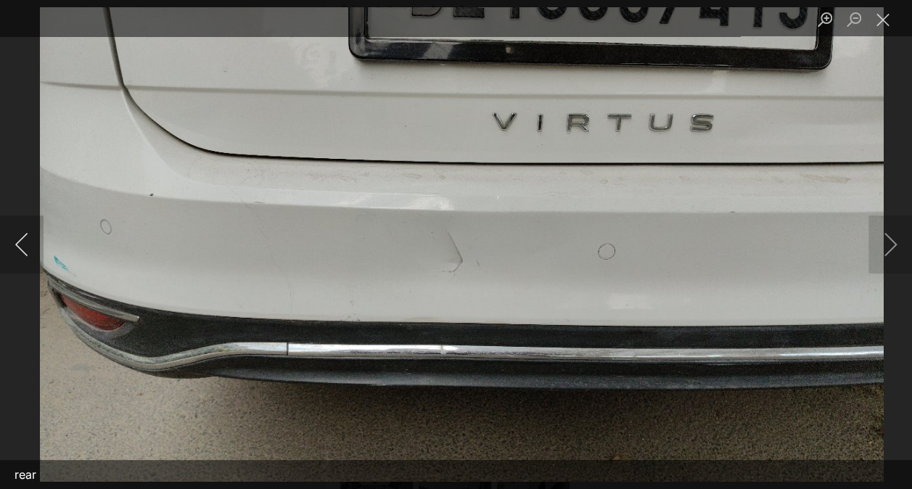
click at [19, 258] on button "Previous image" at bounding box center [22, 244] width 44 height 58
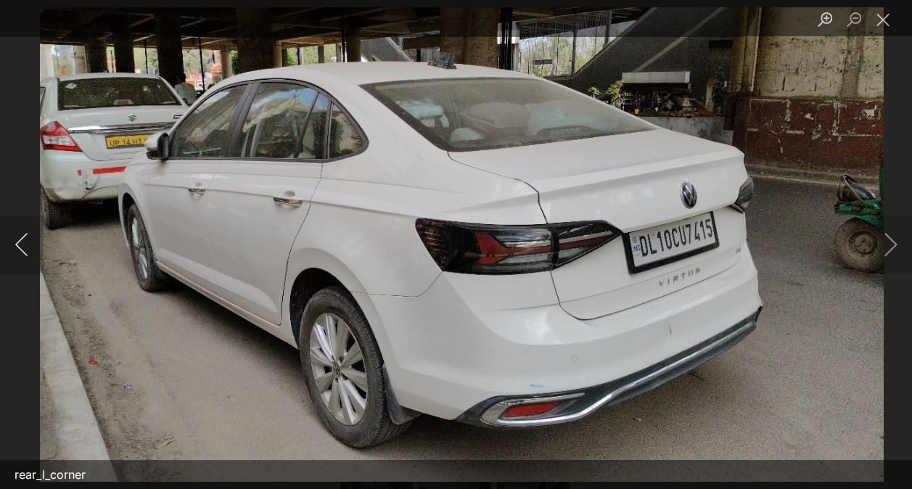
click at [19, 258] on button "Previous image" at bounding box center [22, 244] width 44 height 58
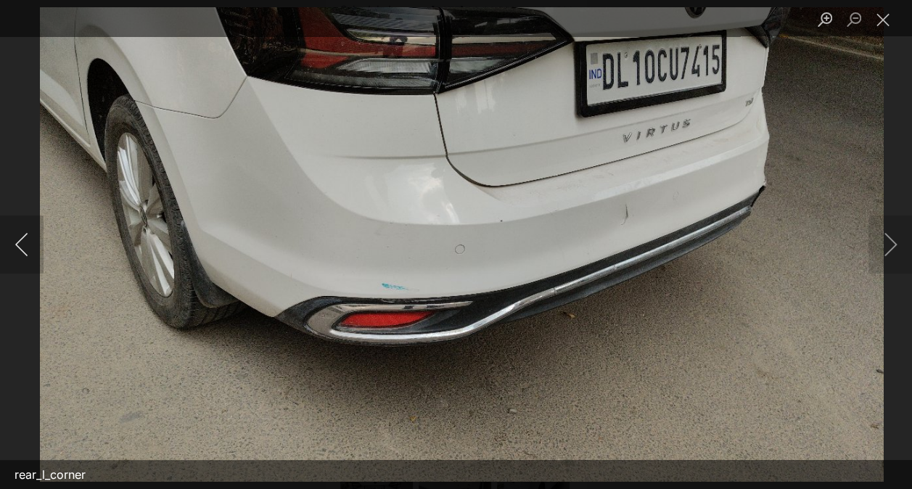
click at [19, 258] on button "Previous image" at bounding box center [22, 244] width 44 height 58
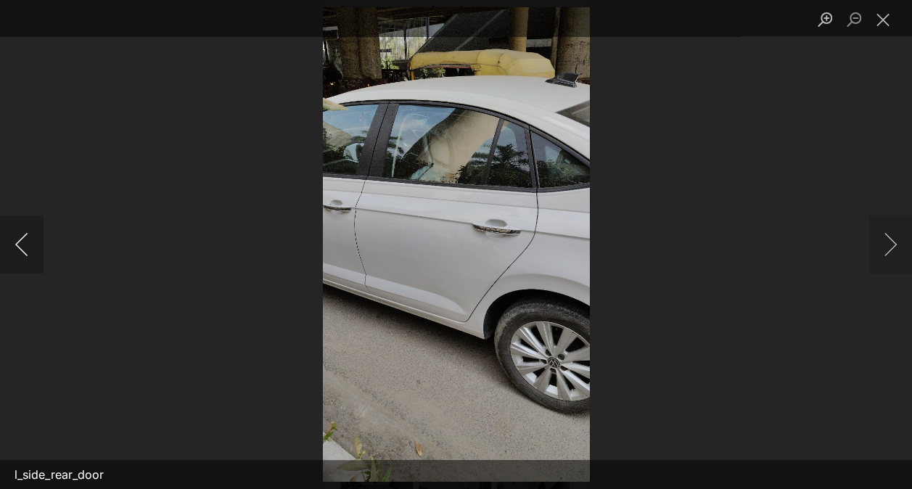
click at [19, 258] on button "Previous image" at bounding box center [22, 244] width 44 height 58
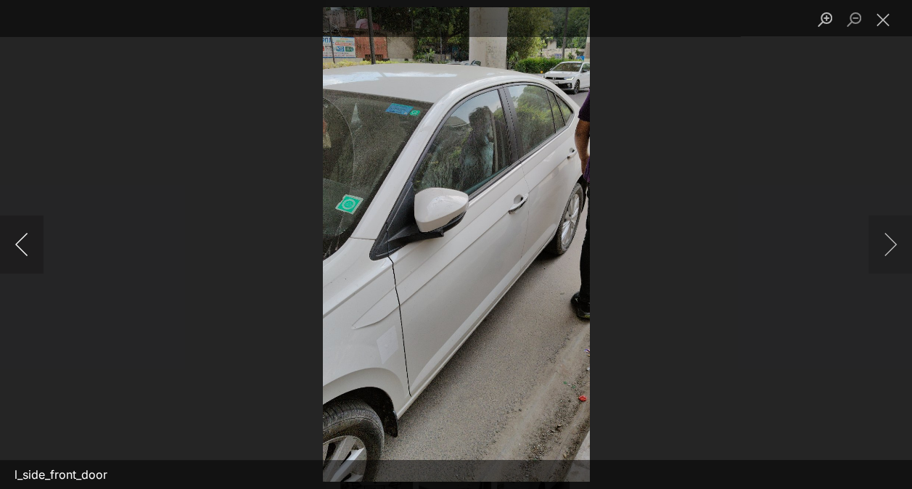
click at [19, 258] on button "Previous image" at bounding box center [22, 244] width 44 height 58
